Goal: Find specific page/section

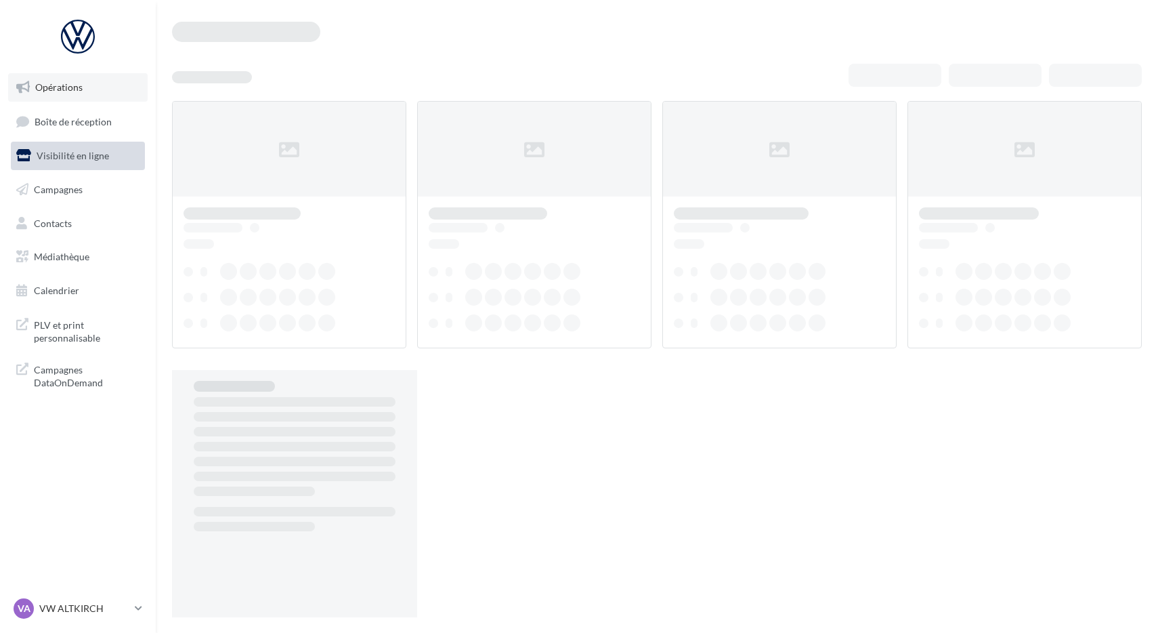
click at [93, 93] on link "Opérations" at bounding box center [78, 87] width 140 height 28
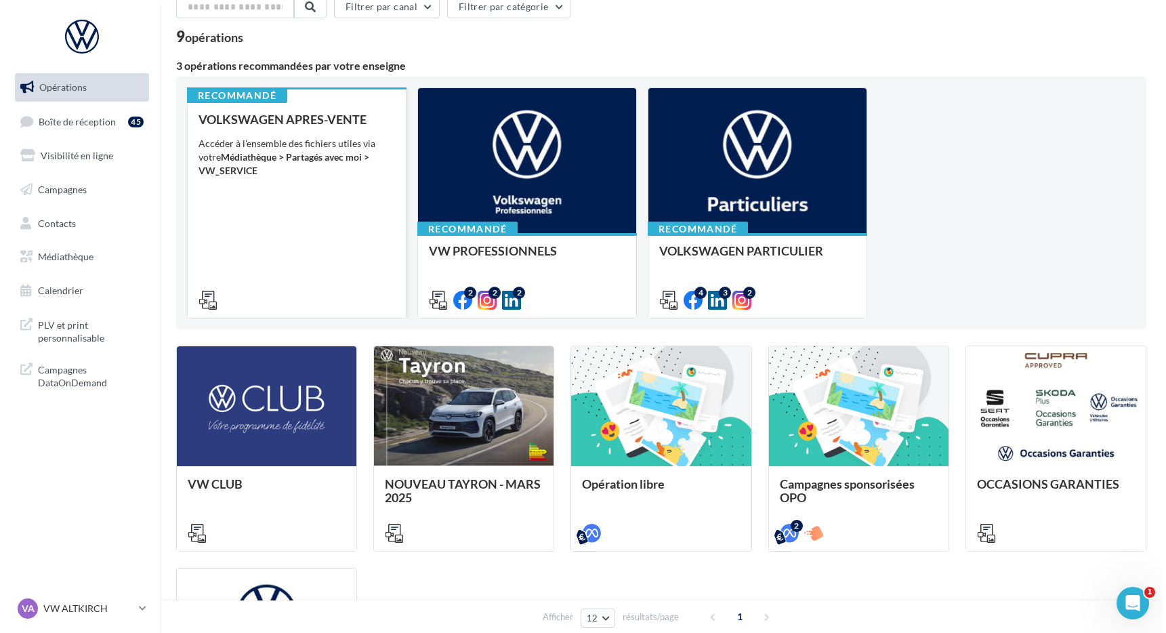
scroll to position [95, 0]
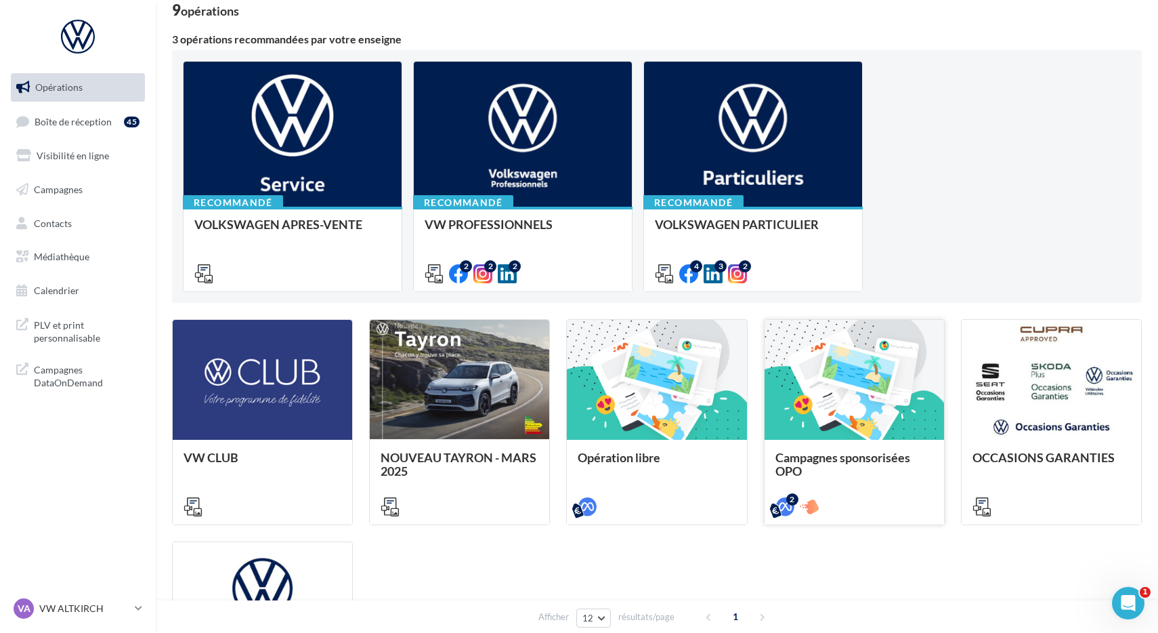
click at [880, 421] on div at bounding box center [855, 380] width 180 height 121
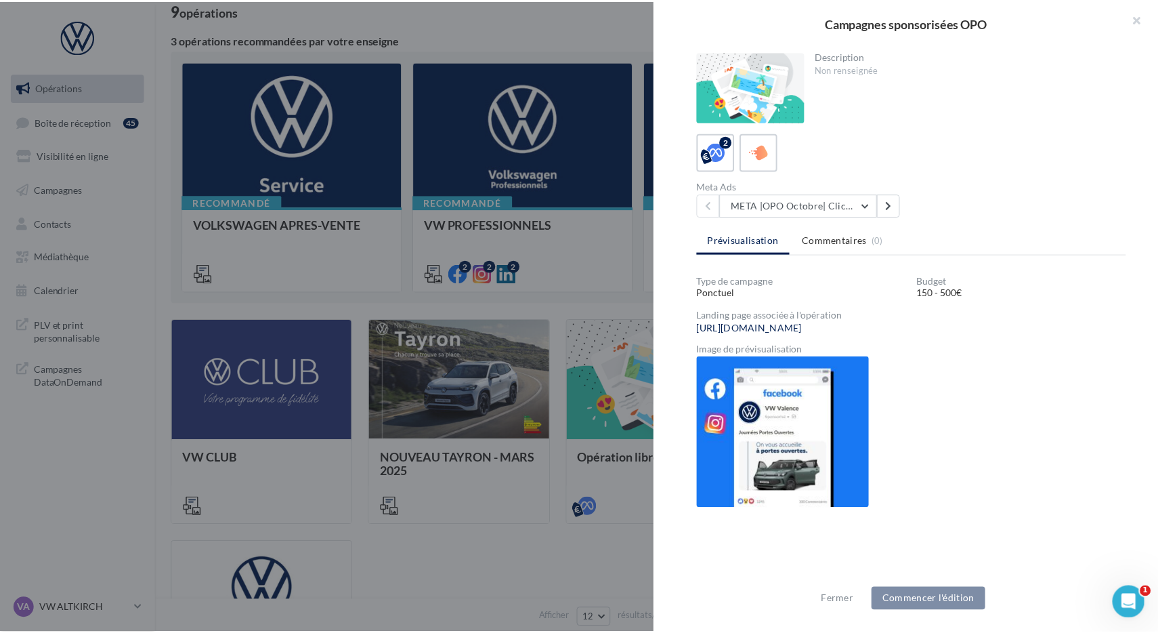
scroll to position [249, 0]
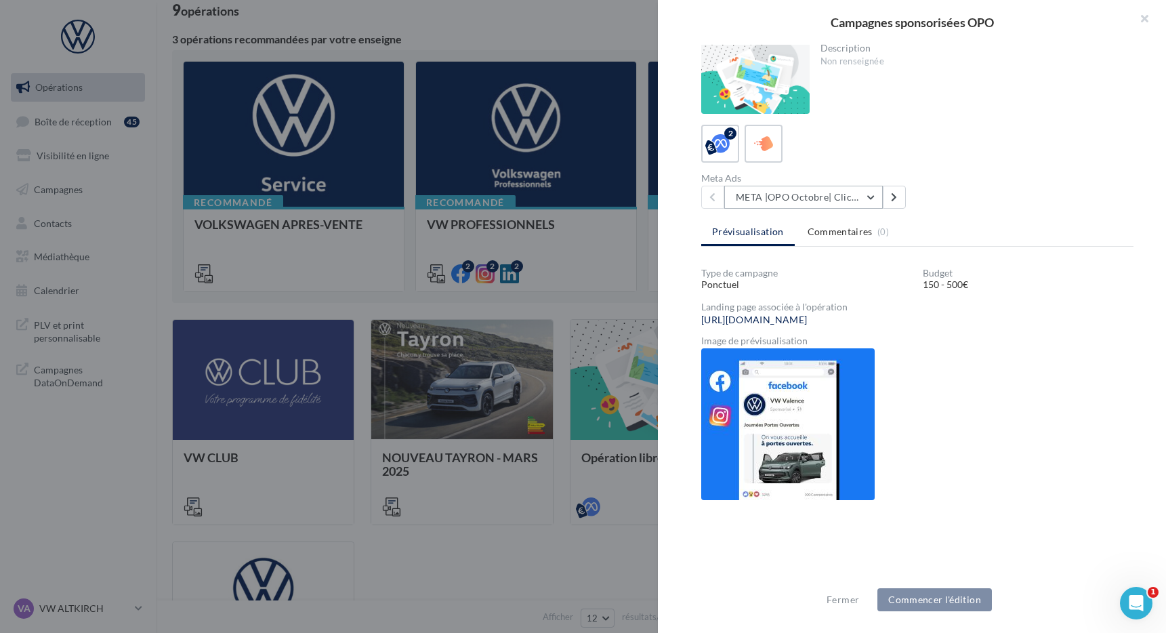
click at [841, 194] on button "META |OPO Octobre| Click To Map" at bounding box center [803, 197] width 159 height 23
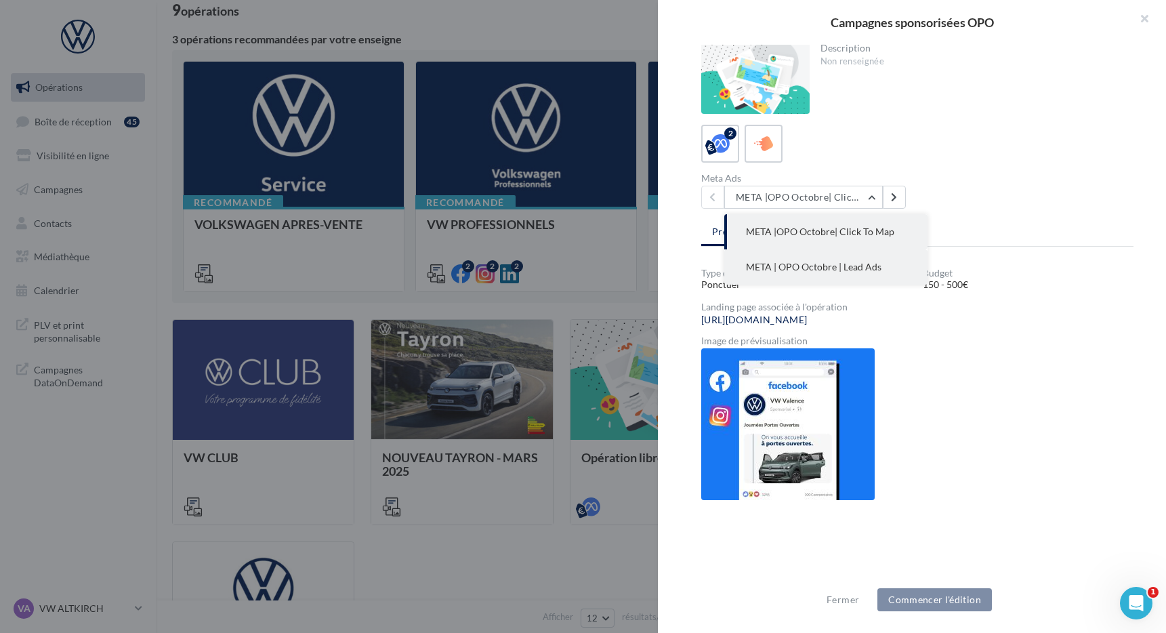
click at [835, 262] on span "META | OPO Octobre | Lead Ads" at bounding box center [813, 267] width 135 height 12
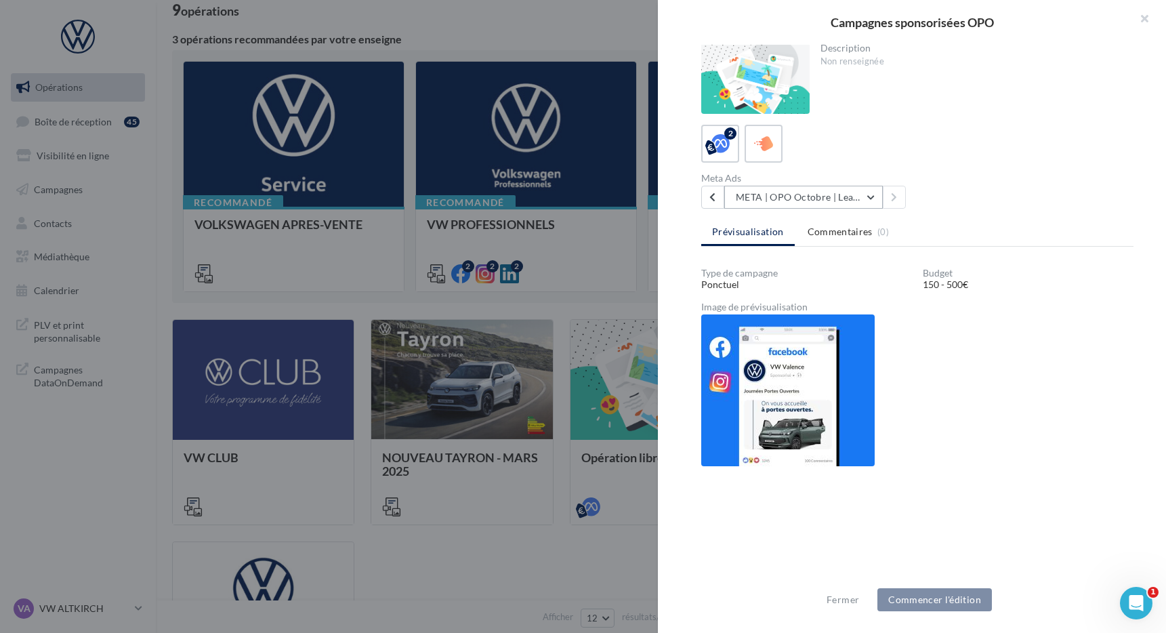
click at [826, 196] on button "META | OPO Octobre | Lead Ads" at bounding box center [803, 197] width 159 height 23
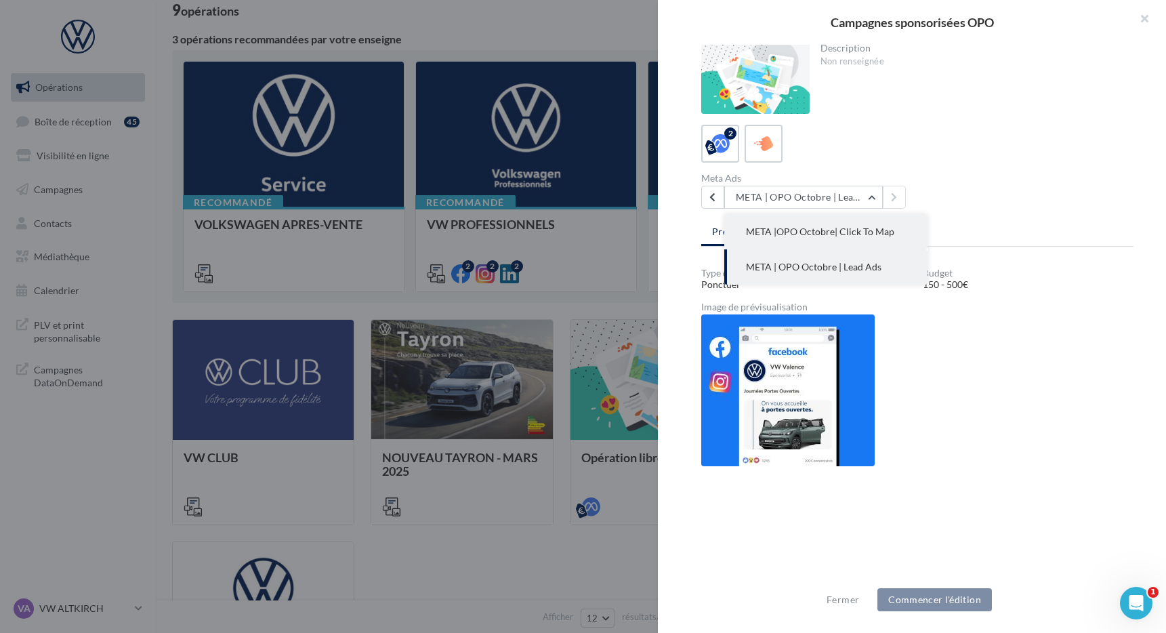
click at [817, 240] on button "META |OPO Octobre| Click To Map" at bounding box center [825, 231] width 203 height 35
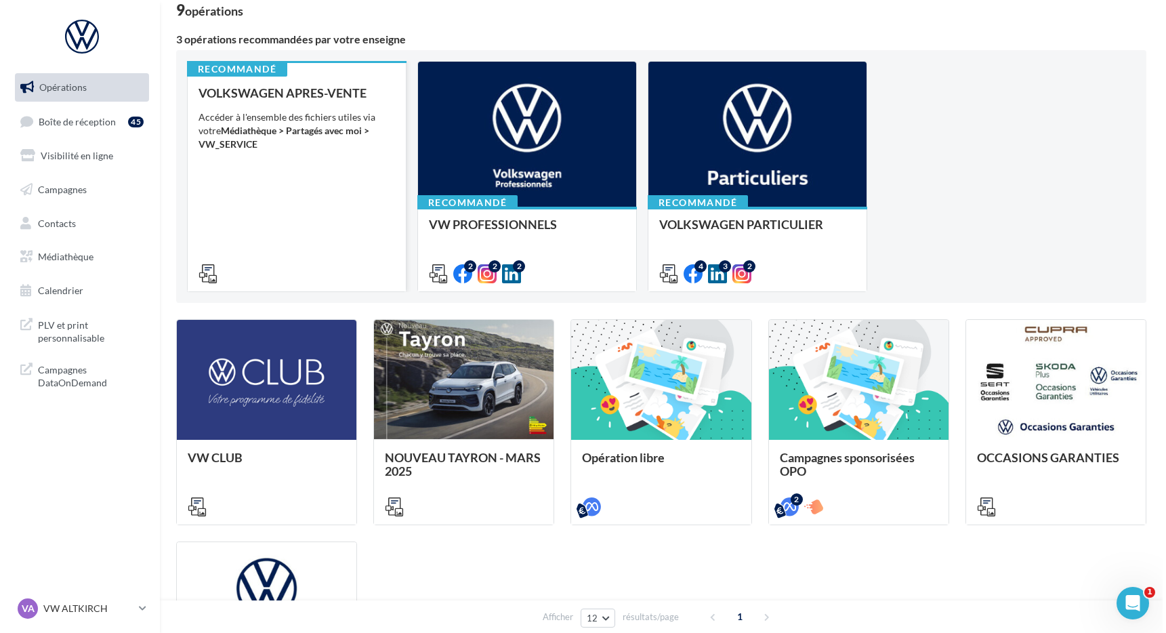
scroll to position [0, 0]
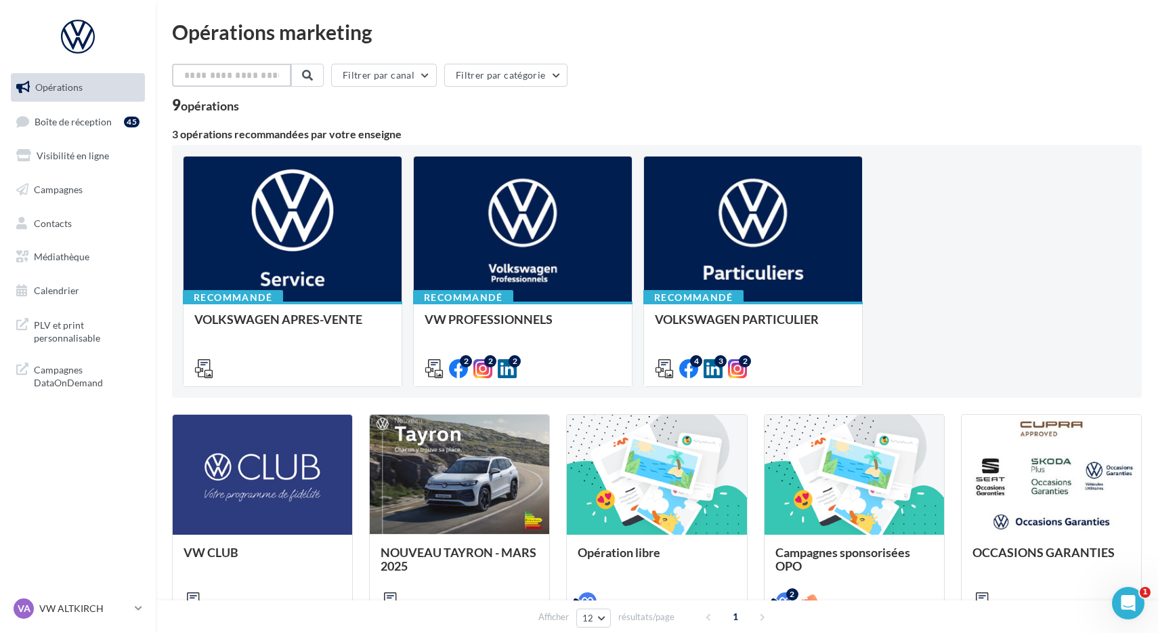
click at [224, 73] on input "text" at bounding box center [231, 75] width 119 height 23
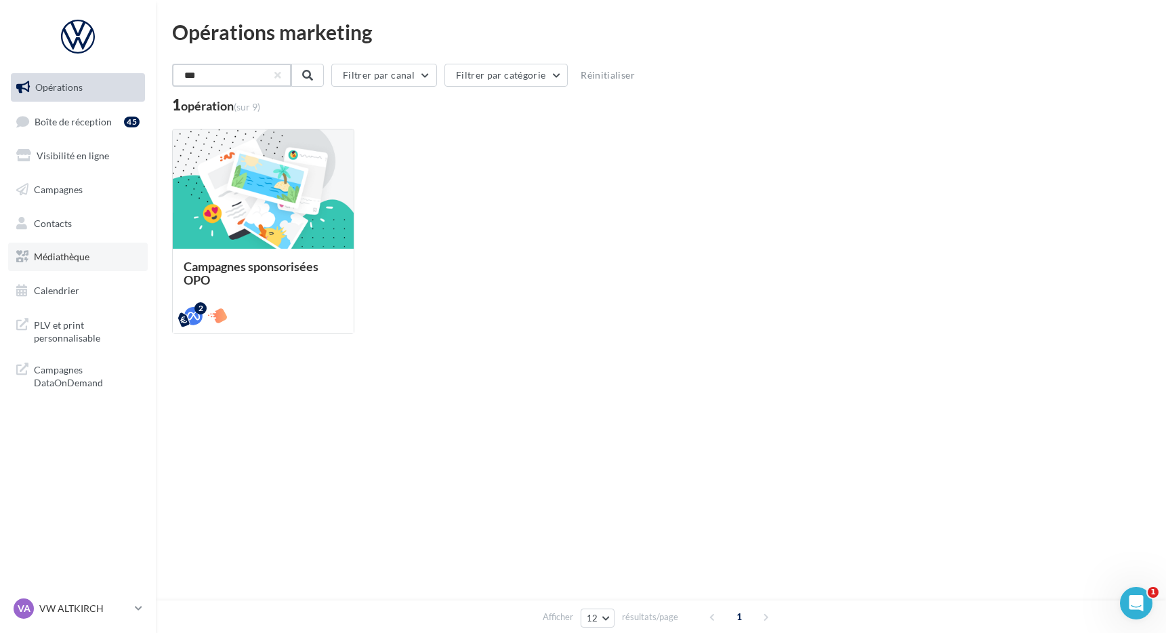
type input "***"
click at [101, 255] on link "Médiathèque" at bounding box center [78, 257] width 140 height 28
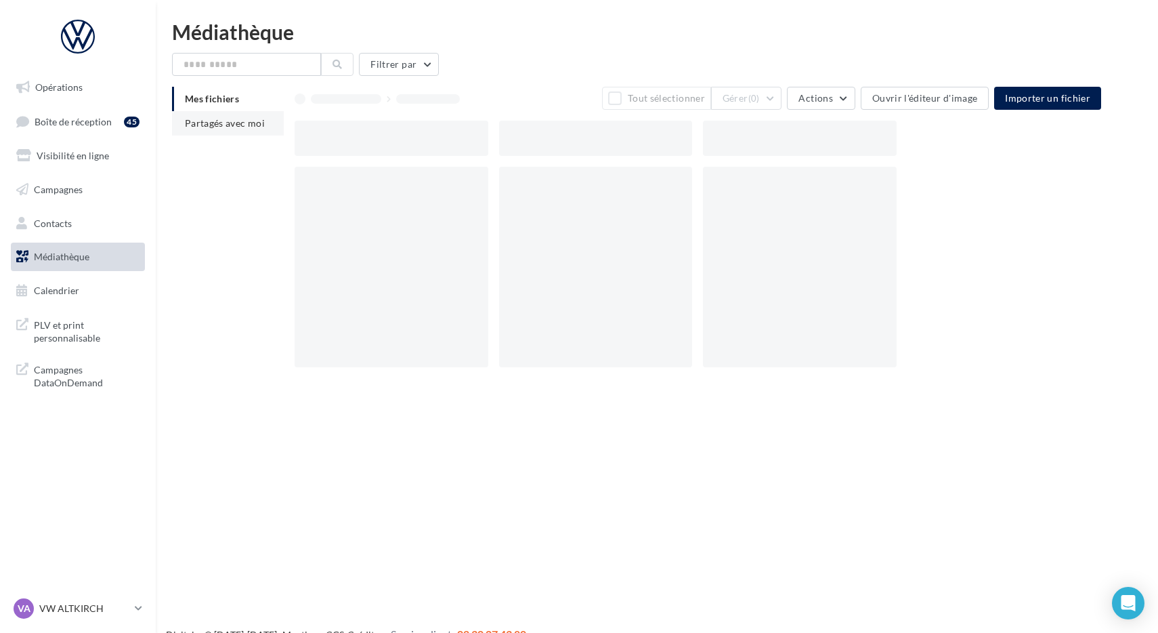
click at [231, 132] on li "Partagés avec moi" at bounding box center [228, 123] width 112 height 24
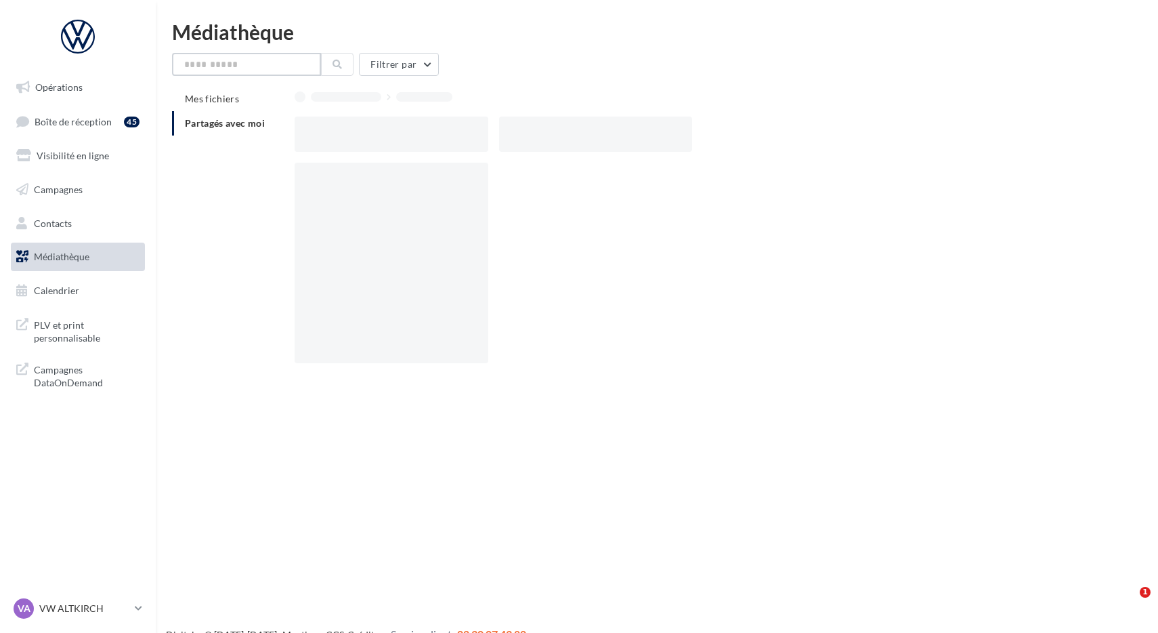
click at [244, 56] on input "text" at bounding box center [246, 64] width 149 height 23
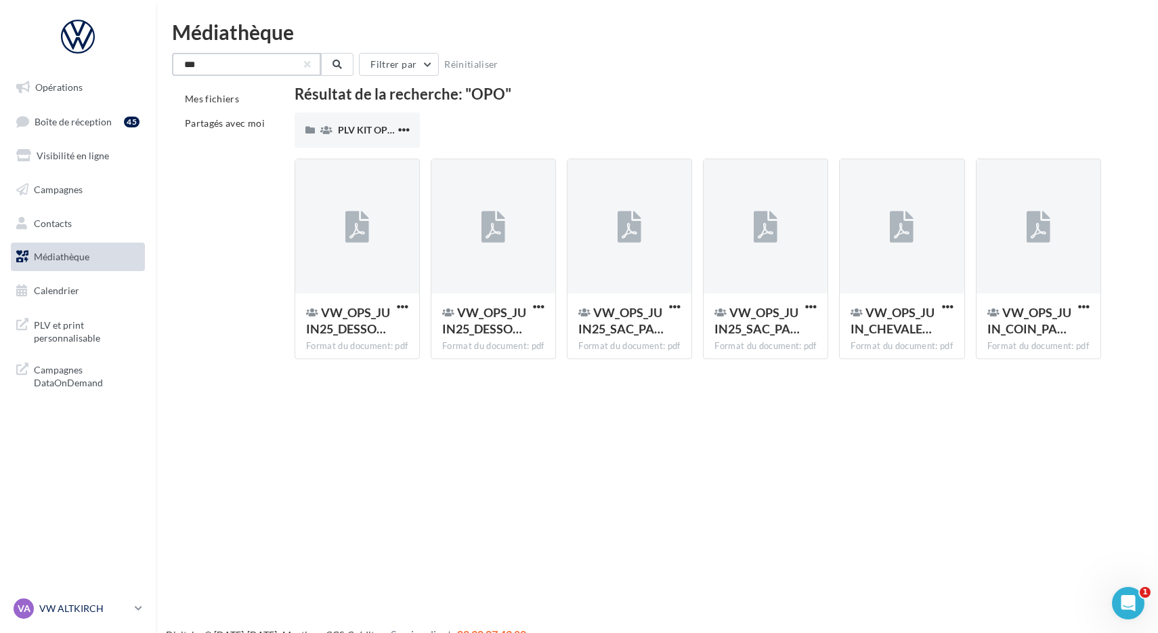
type input "***"
drag, startPoint x: 111, startPoint y: 611, endPoint x: 106, endPoint y: 603, distance: 9.4
click at [111, 611] on p "VW ALTKIRCH" at bounding box center [84, 609] width 90 height 14
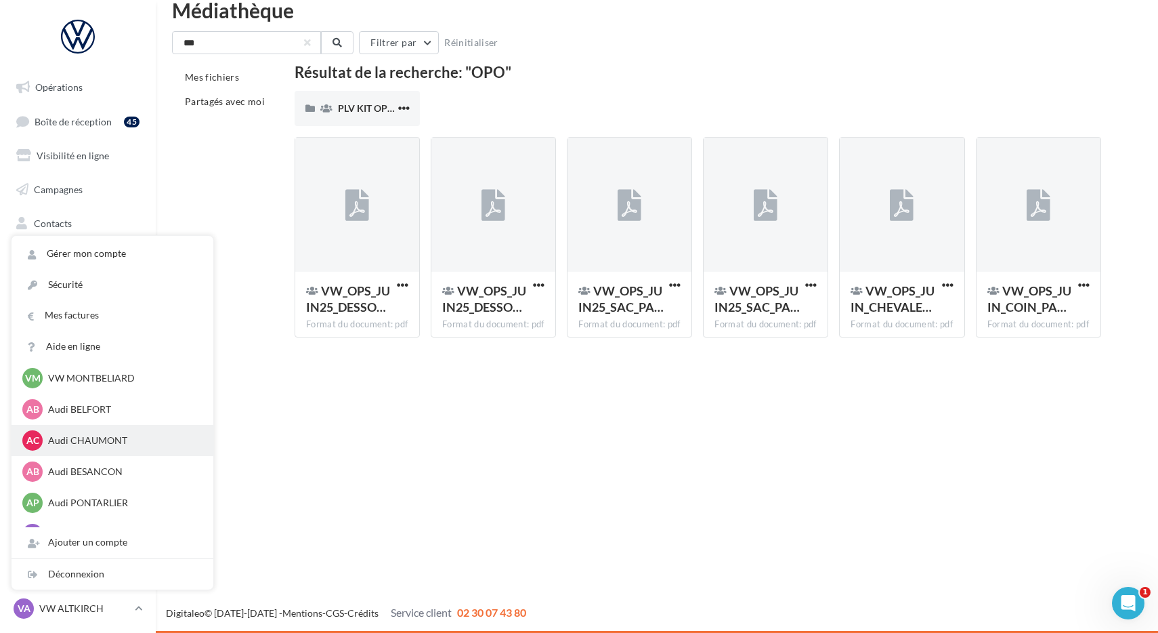
scroll to position [632, 0]
click at [86, 412] on p "Audi BELFORT" at bounding box center [122, 410] width 149 height 14
